Goal: Find contact information: Find contact information

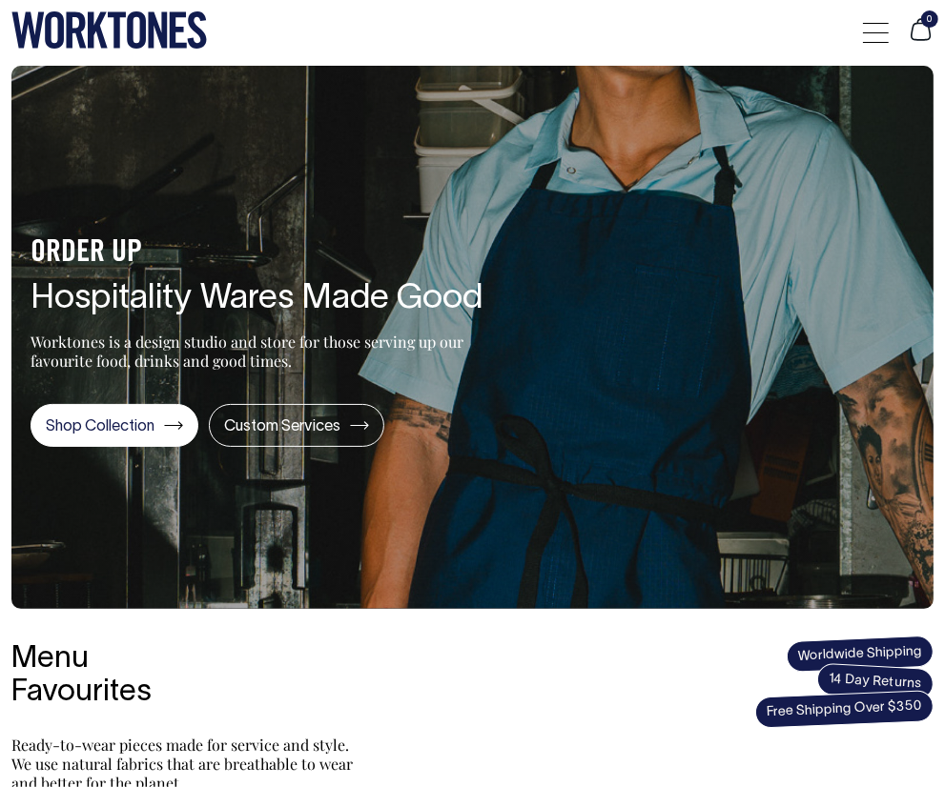
click at [0, 0] on link "Contact Us" at bounding box center [0, 0] width 0 height 0
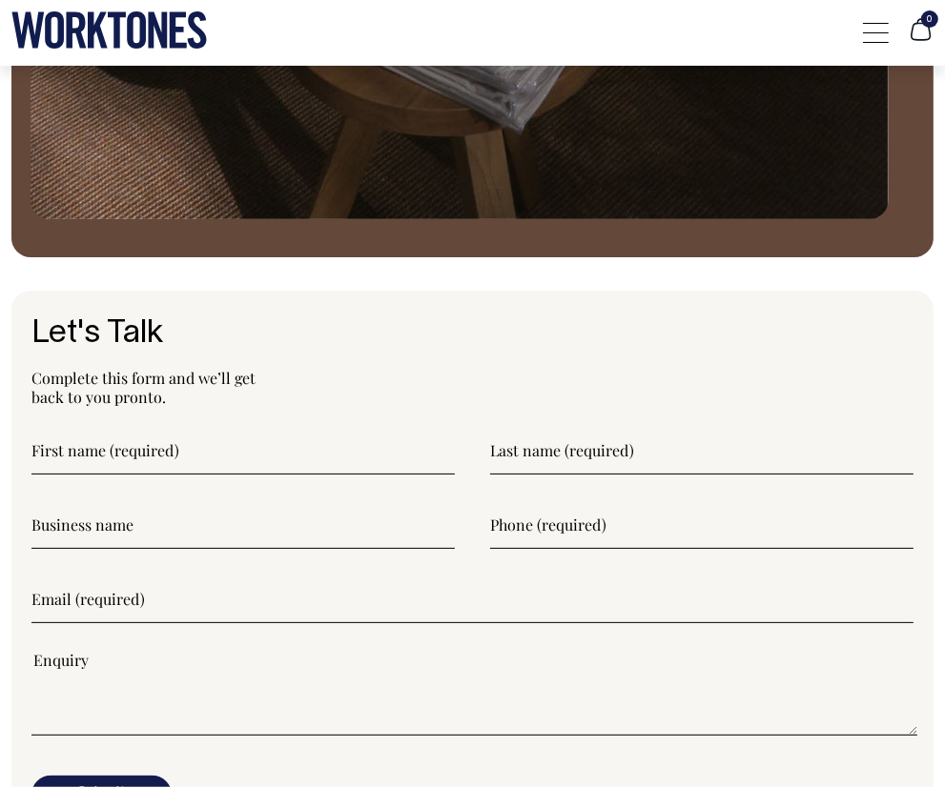
scroll to position [3499, 0]
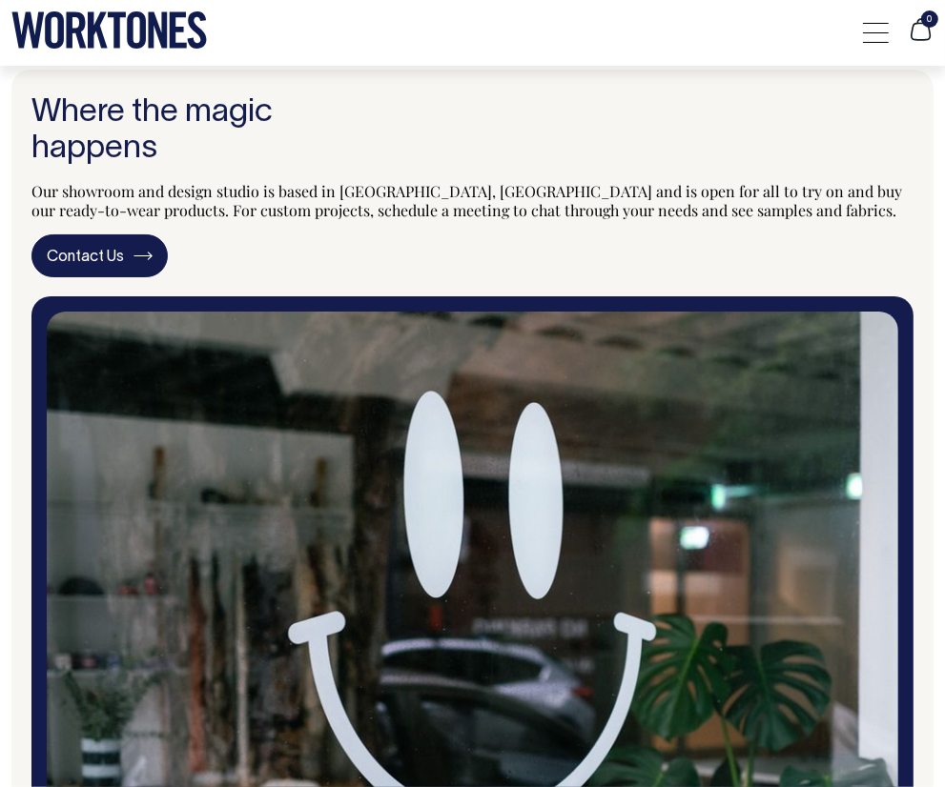
scroll to position [3499, 0]
